Goal: Browse casually

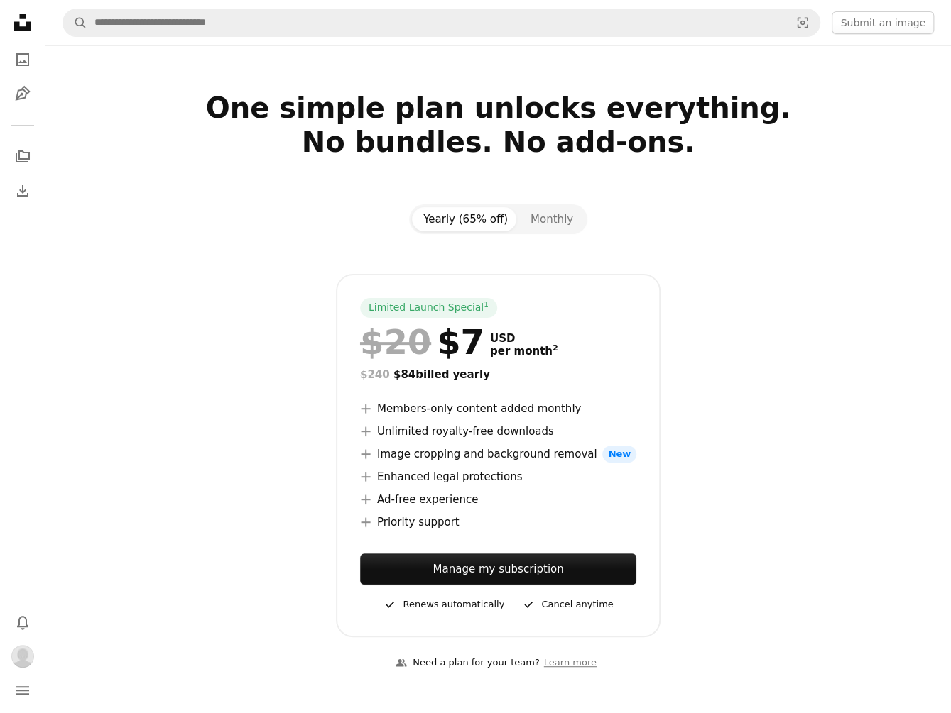
drag, startPoint x: 4, startPoint y: 163, endPoint x: -61, endPoint y: 158, distance: 64.7
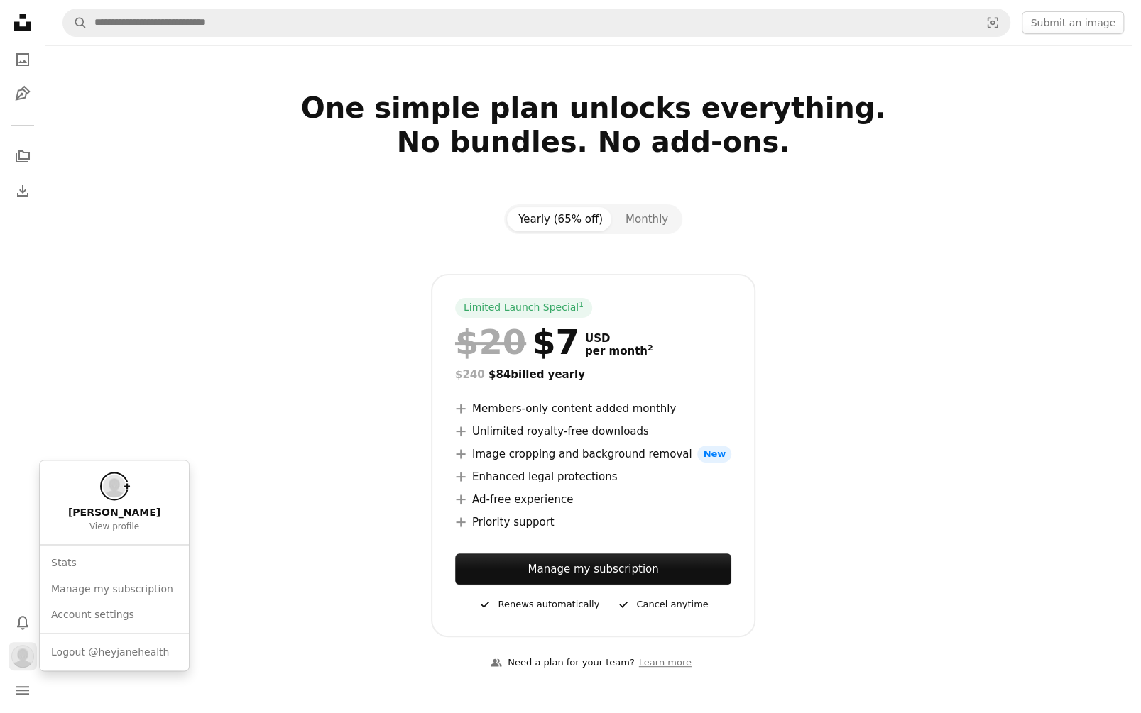
click at [27, 650] on img "Profile" at bounding box center [22, 656] width 23 height 23
click at [121, 522] on span "View profile" at bounding box center [114, 527] width 50 height 11
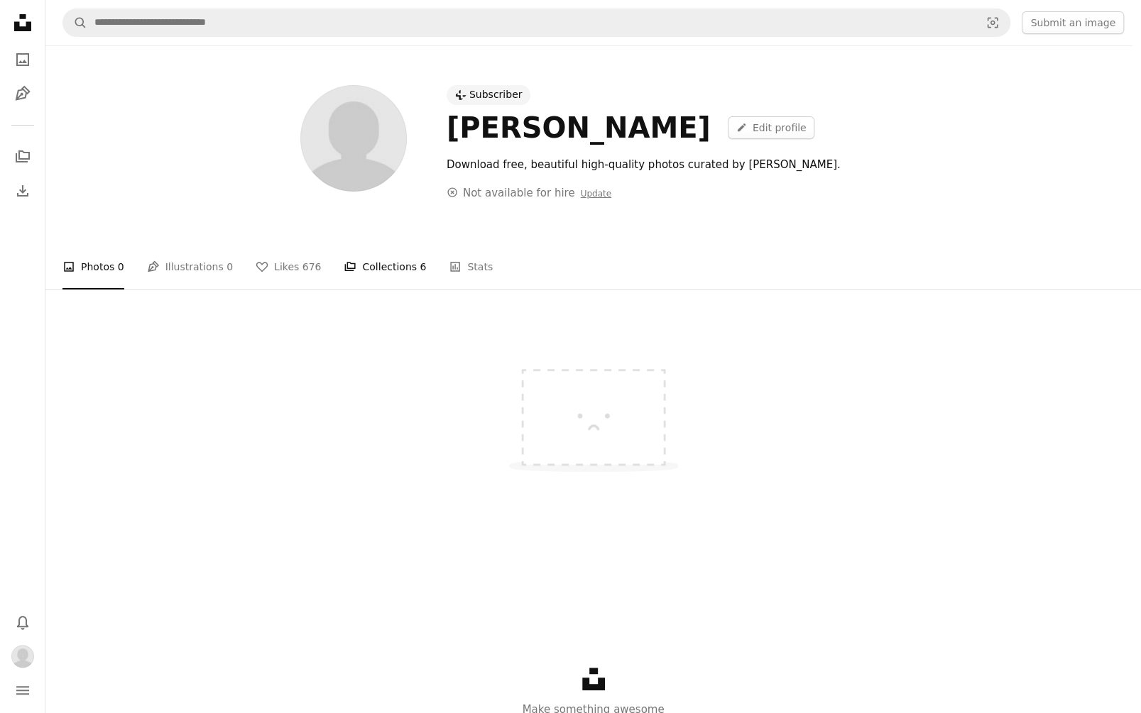
click at [372, 261] on link "A stack of folders Collections 6" at bounding box center [385, 266] width 82 height 45
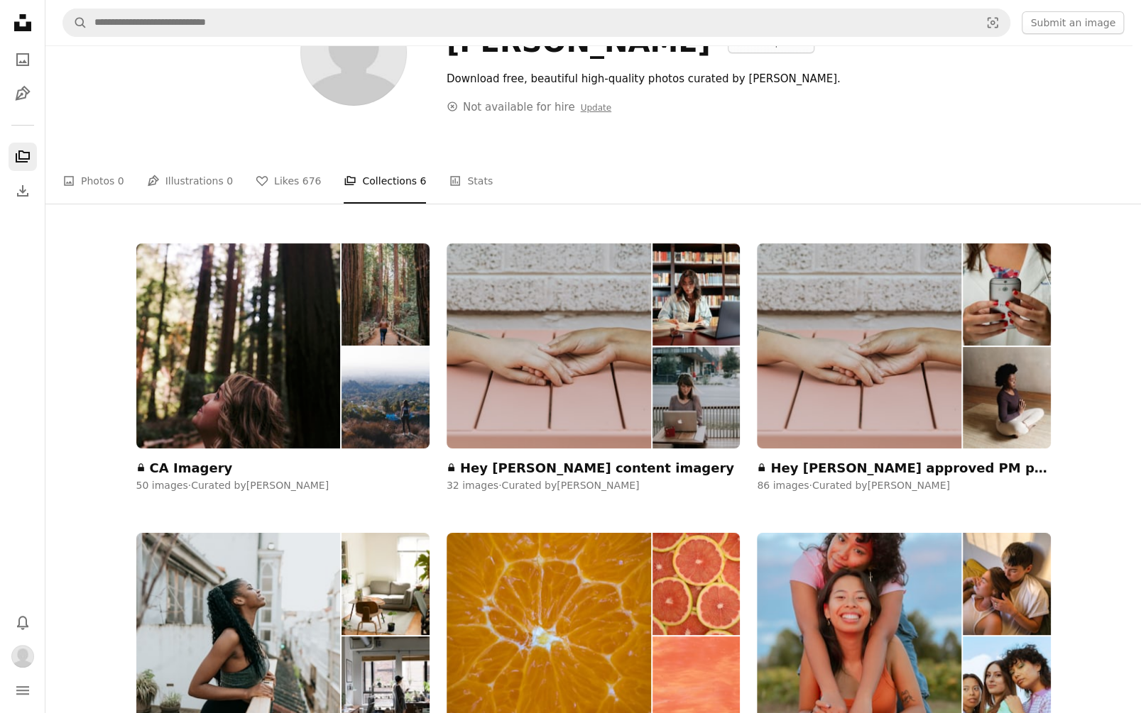
scroll to position [87, 0]
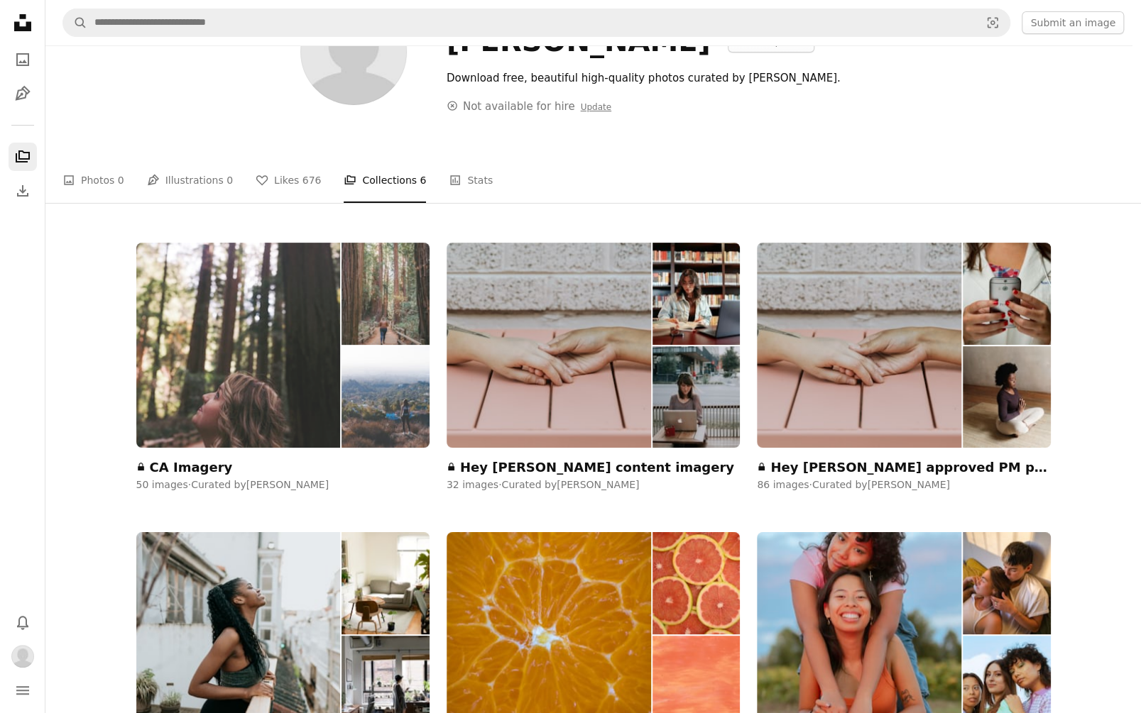
click at [277, 367] on img at bounding box center [238, 345] width 204 height 205
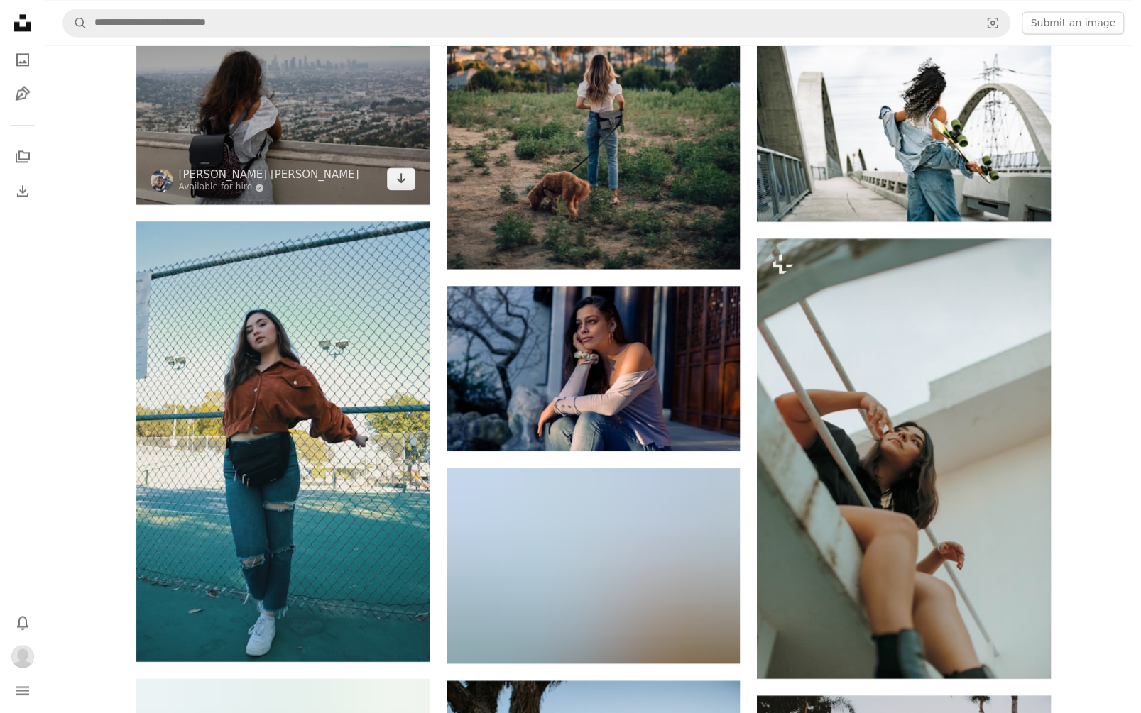
scroll to position [1338, 0]
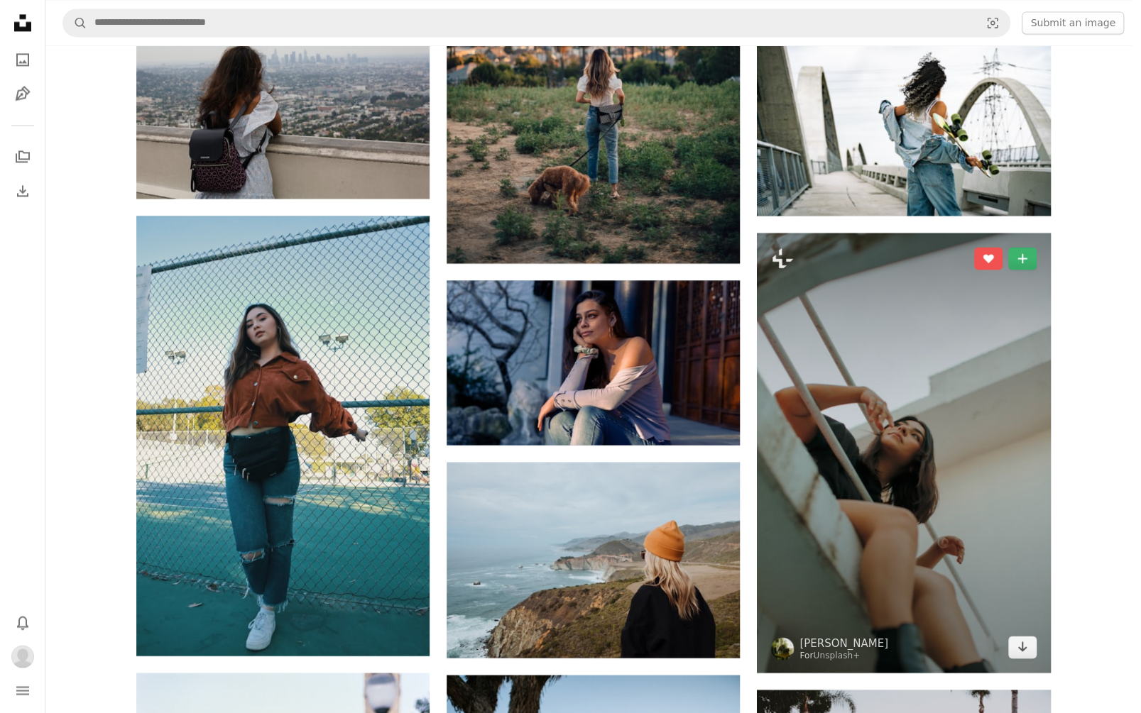
click at [911, 427] on img at bounding box center [903, 453] width 293 height 440
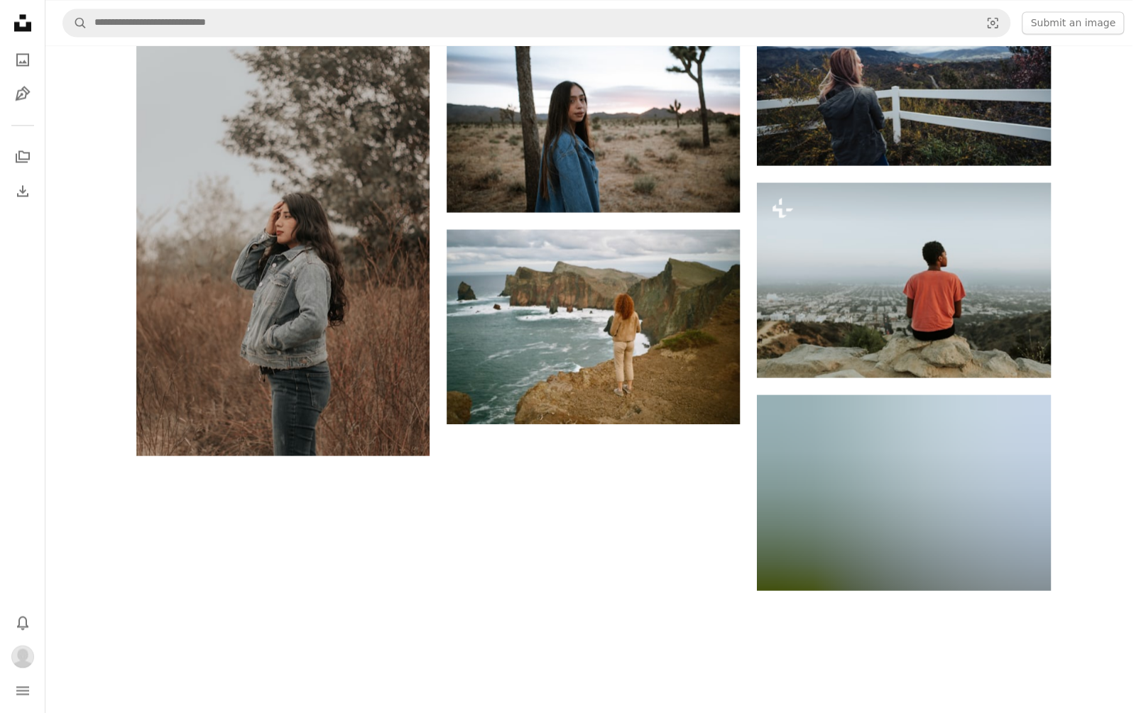
scroll to position [4888, 0]
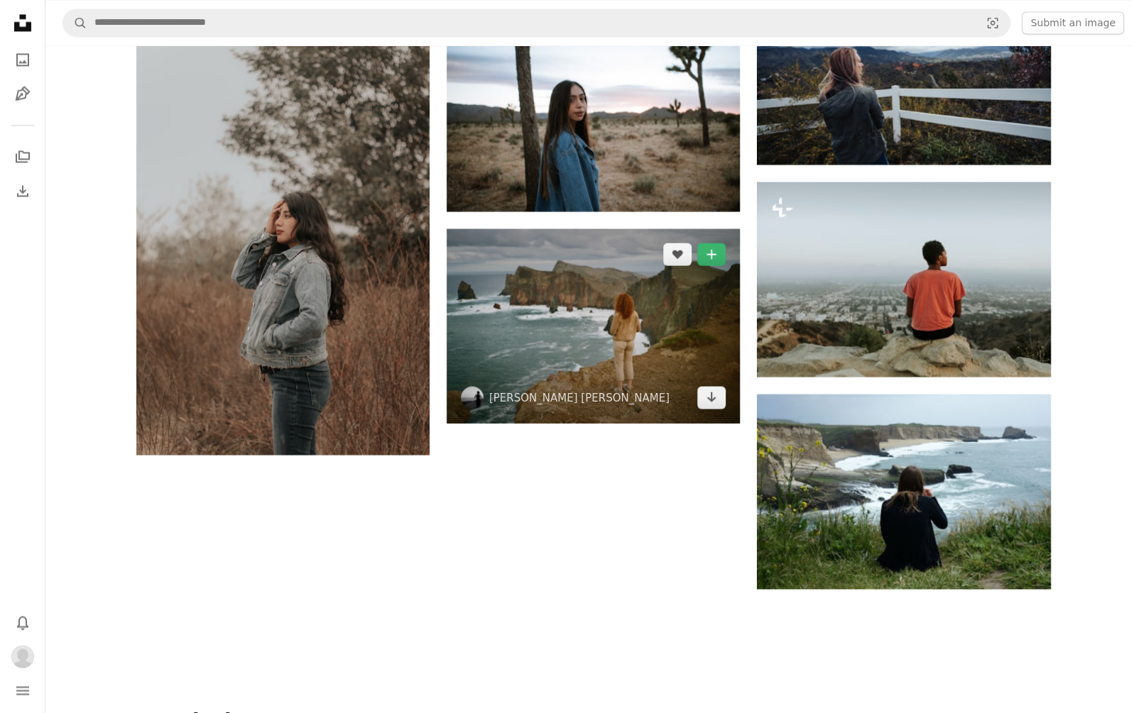
click at [645, 307] on img at bounding box center [593, 326] width 293 height 195
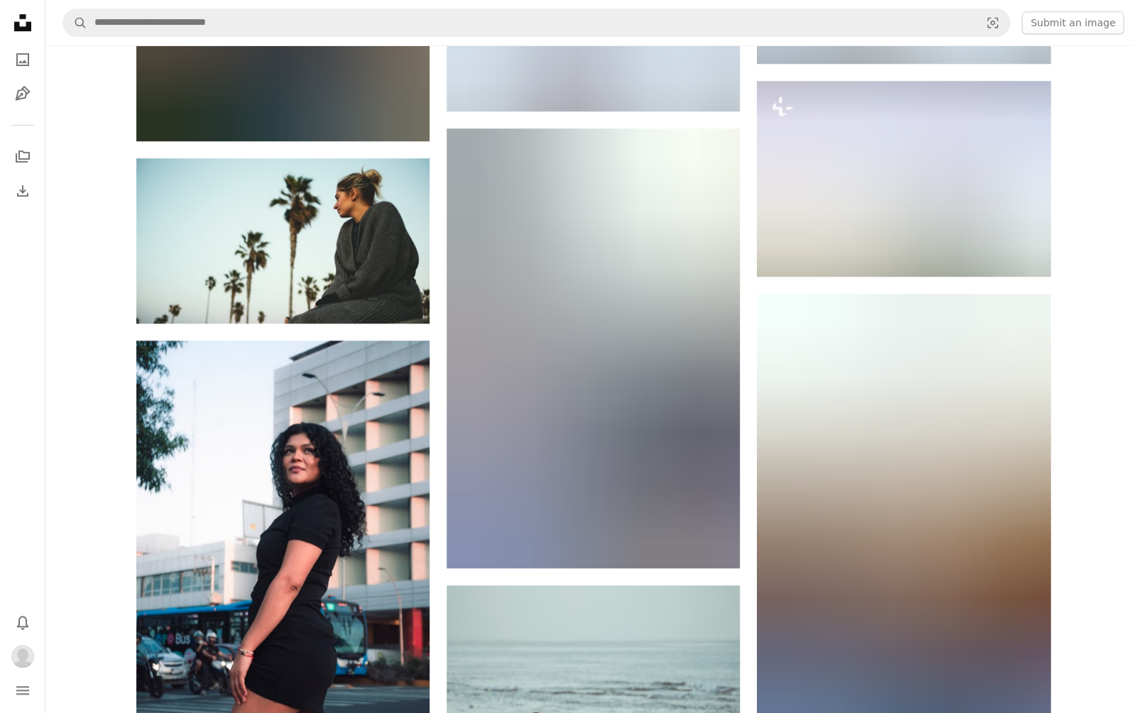
scroll to position [3948, 0]
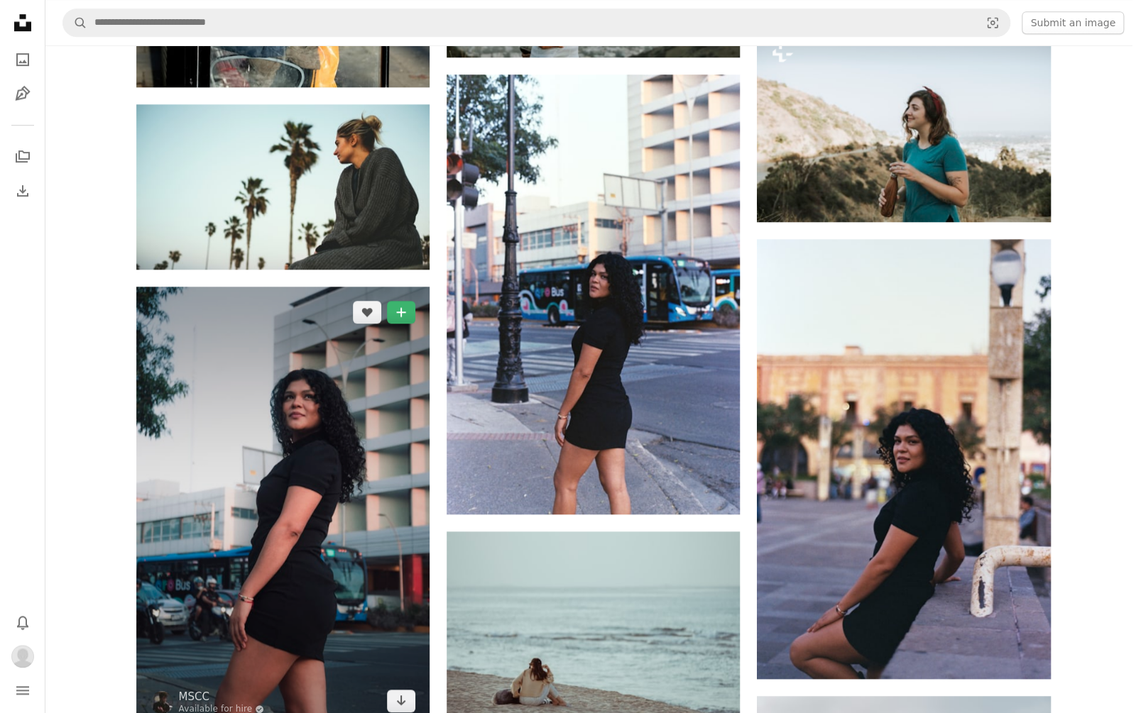
click at [222, 522] on img at bounding box center [282, 507] width 293 height 440
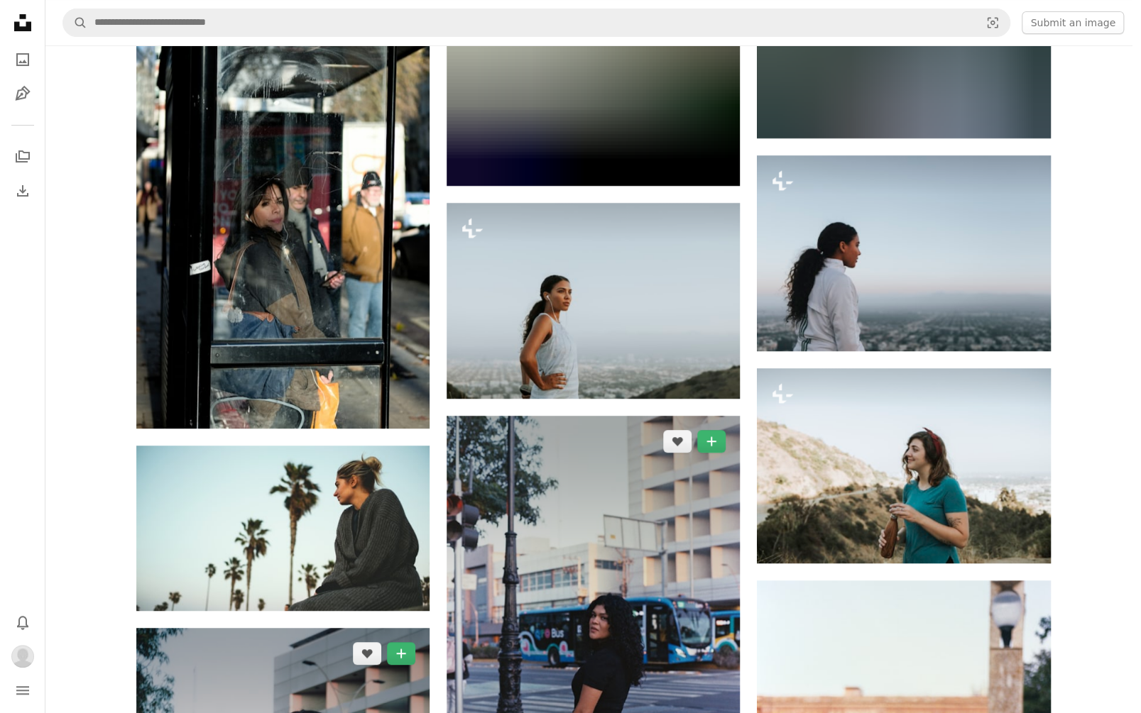
scroll to position [3599, 0]
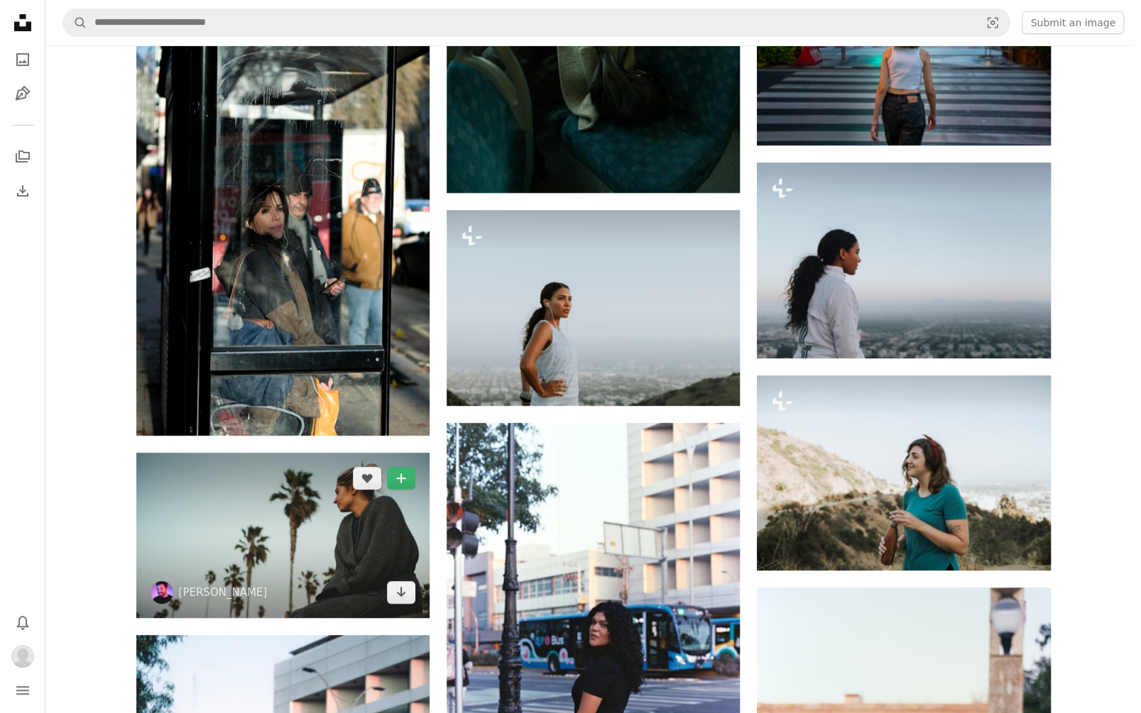
click at [354, 537] on img at bounding box center [282, 535] width 293 height 165
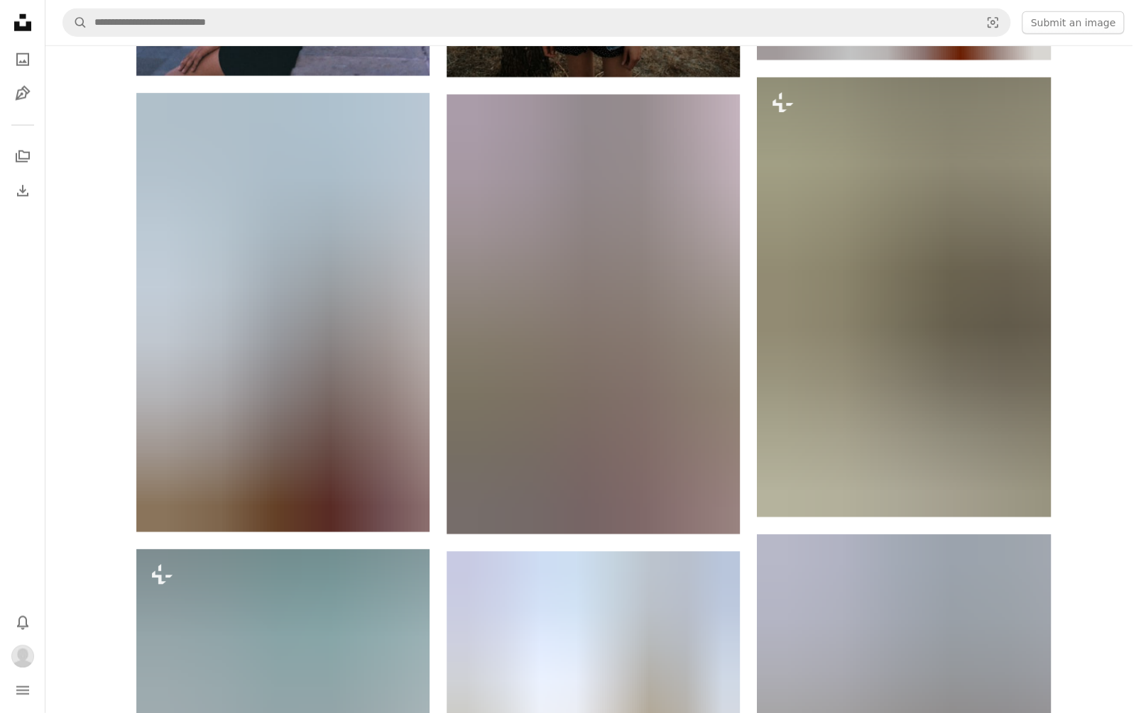
scroll to position [2372, 0]
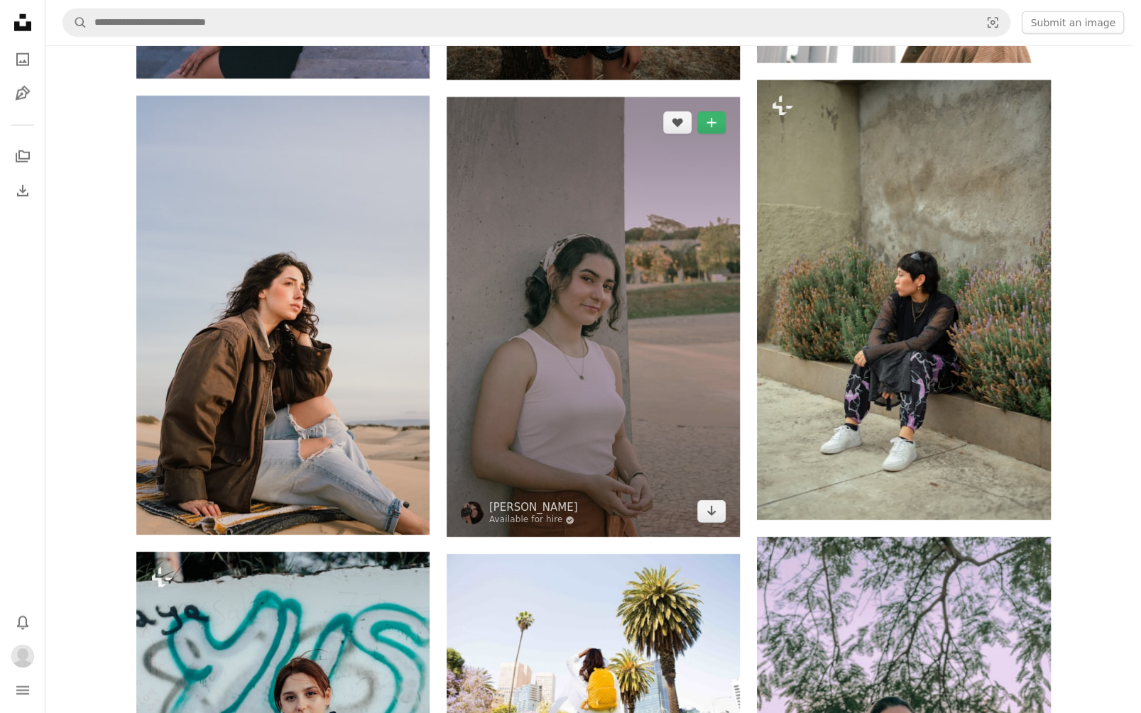
click at [691, 337] on img at bounding box center [593, 317] width 293 height 440
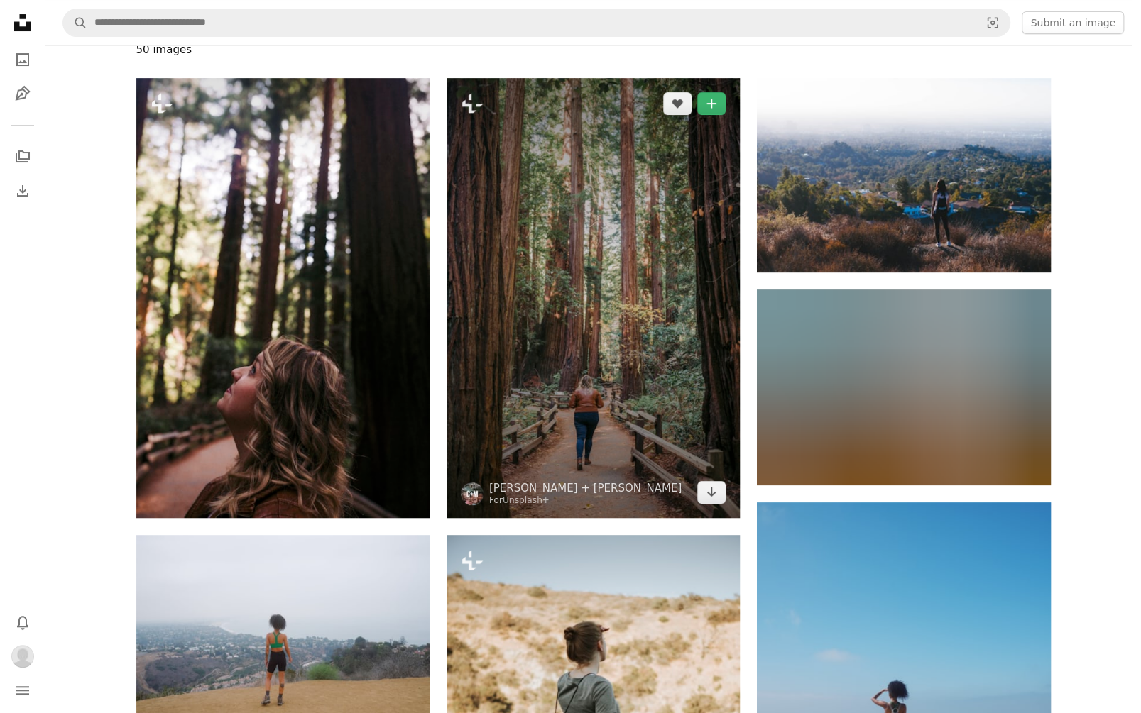
scroll to position [0, 0]
